Goal: Transaction & Acquisition: Purchase product/service

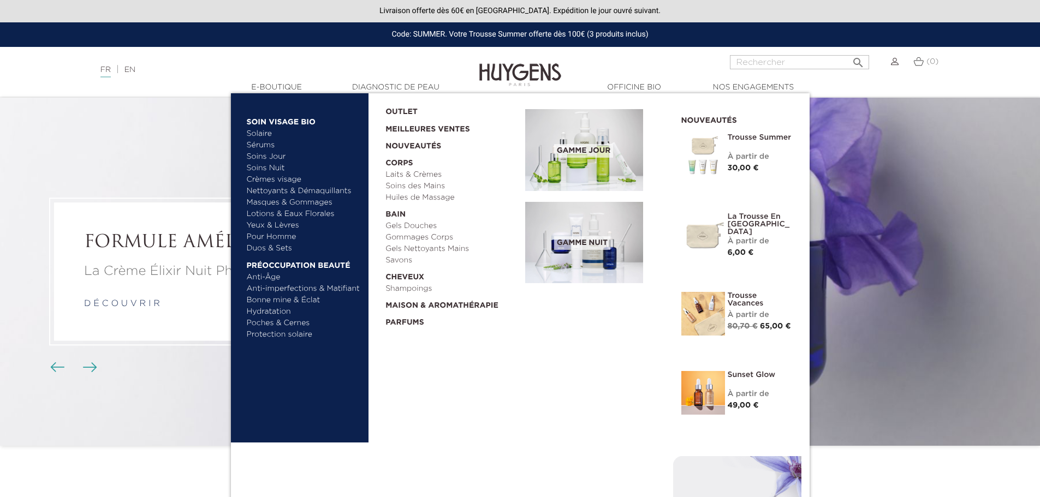
click at [264, 161] on link "Soins Jour" at bounding box center [304, 156] width 114 height 11
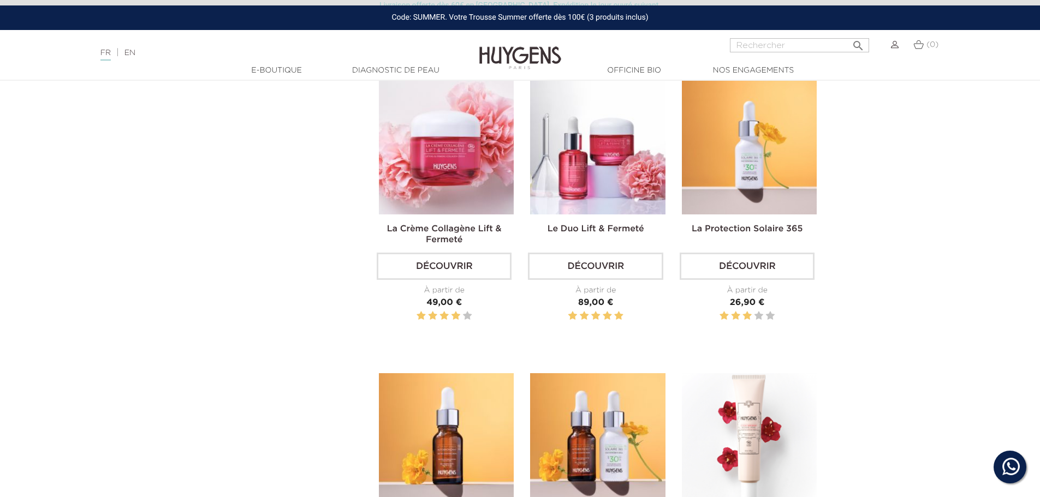
scroll to position [1256, 0]
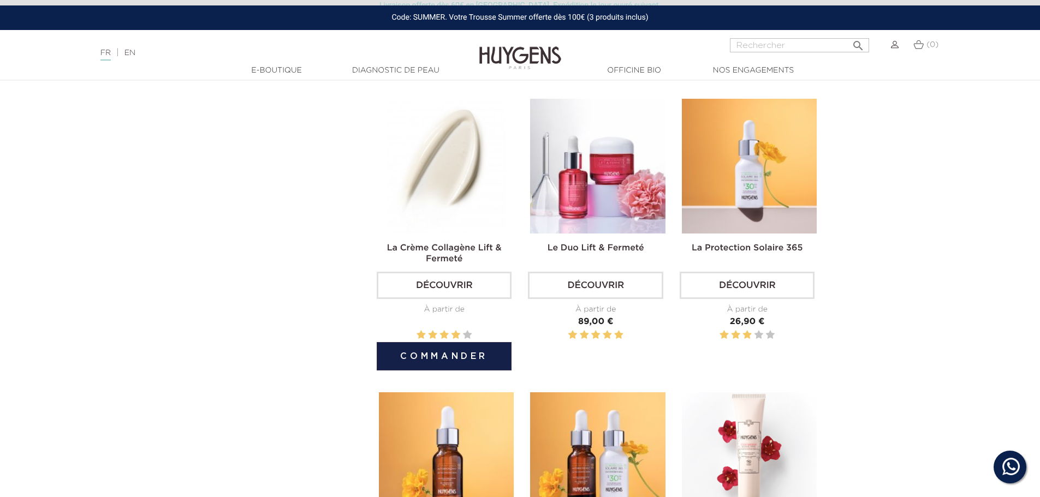
click at [439, 181] on img at bounding box center [446, 166] width 135 height 135
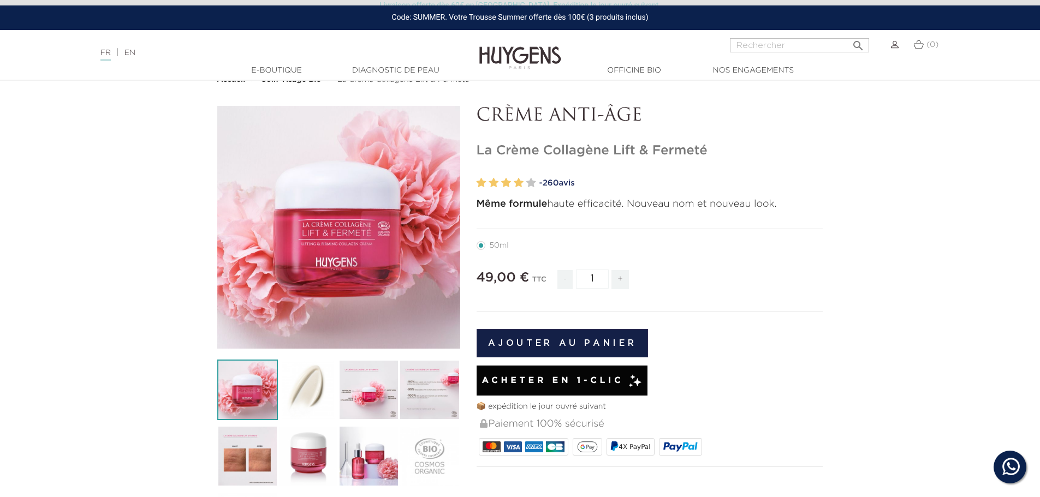
scroll to position [55, 0]
